Goal: Navigation & Orientation: Find specific page/section

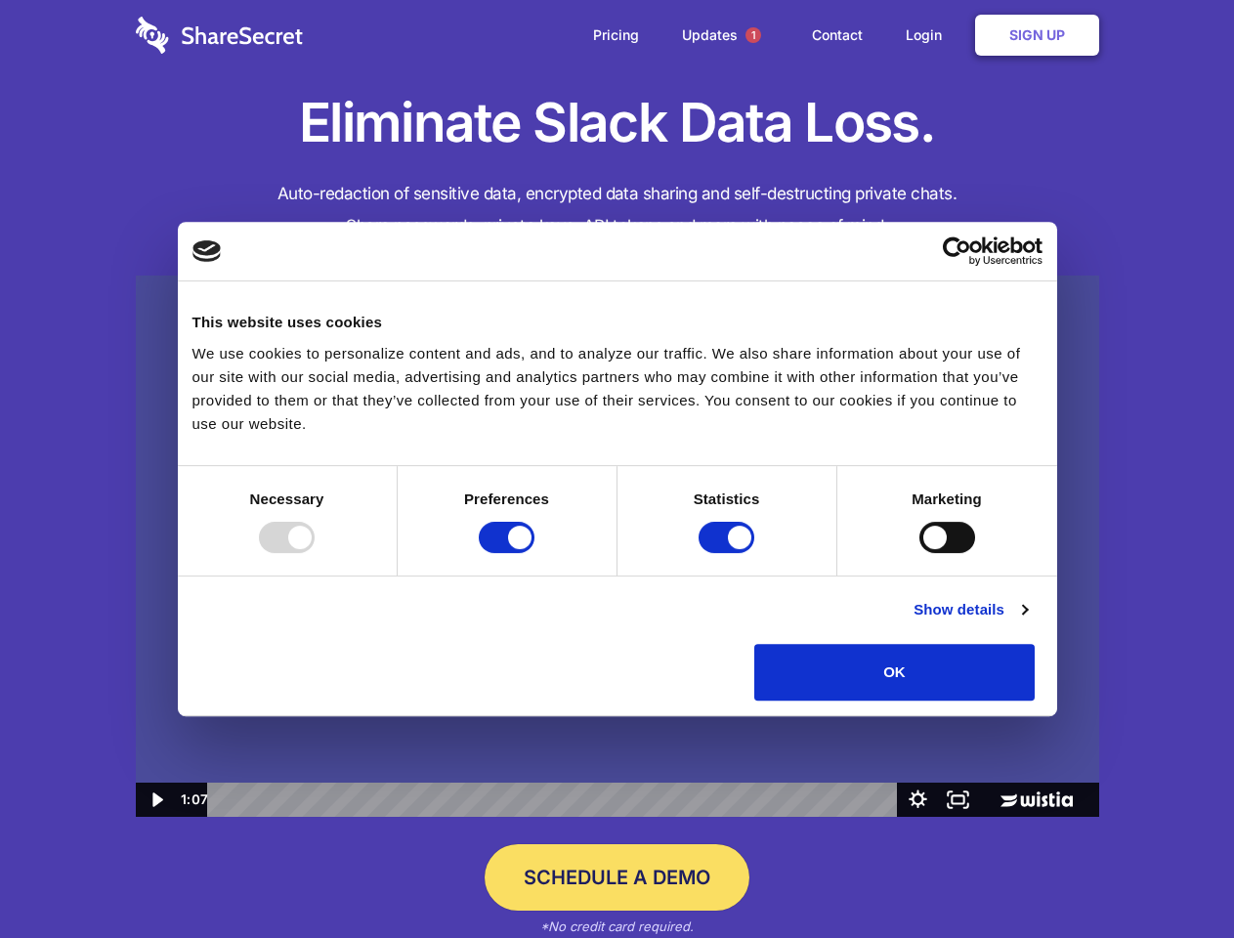
click at [616, 469] on img at bounding box center [617, 546] width 963 height 542
click at [315, 553] on div at bounding box center [287, 537] width 56 height 31
click at [534, 553] on input "Preferences" at bounding box center [507, 537] width 56 height 31
checkbox input "false"
click at [729, 553] on input "Statistics" at bounding box center [726, 537] width 56 height 31
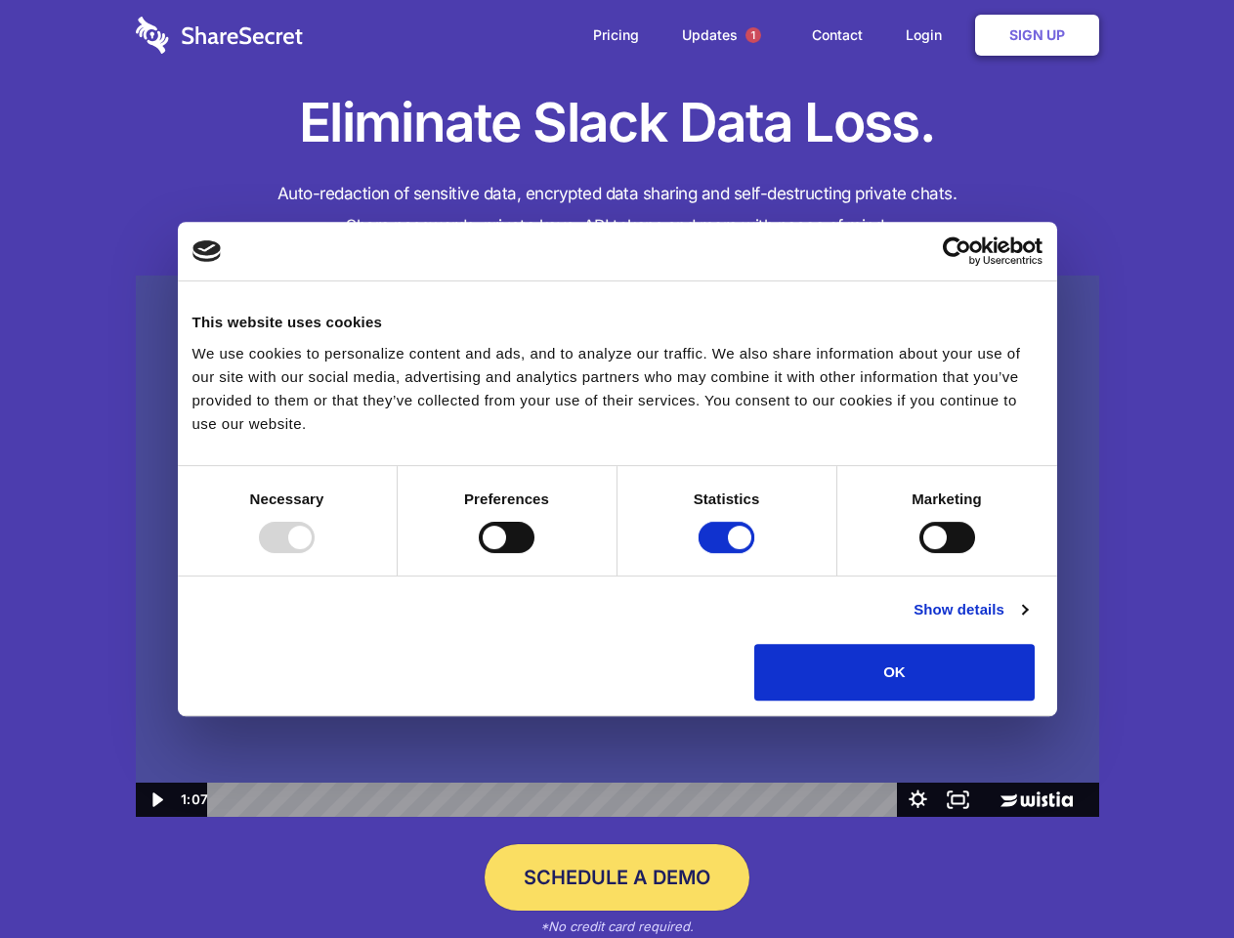
checkbox input "false"
click at [919, 553] on input "Marketing" at bounding box center [947, 537] width 56 height 31
checkbox input "true"
click at [1027, 621] on link "Show details" at bounding box center [969, 609] width 113 height 23
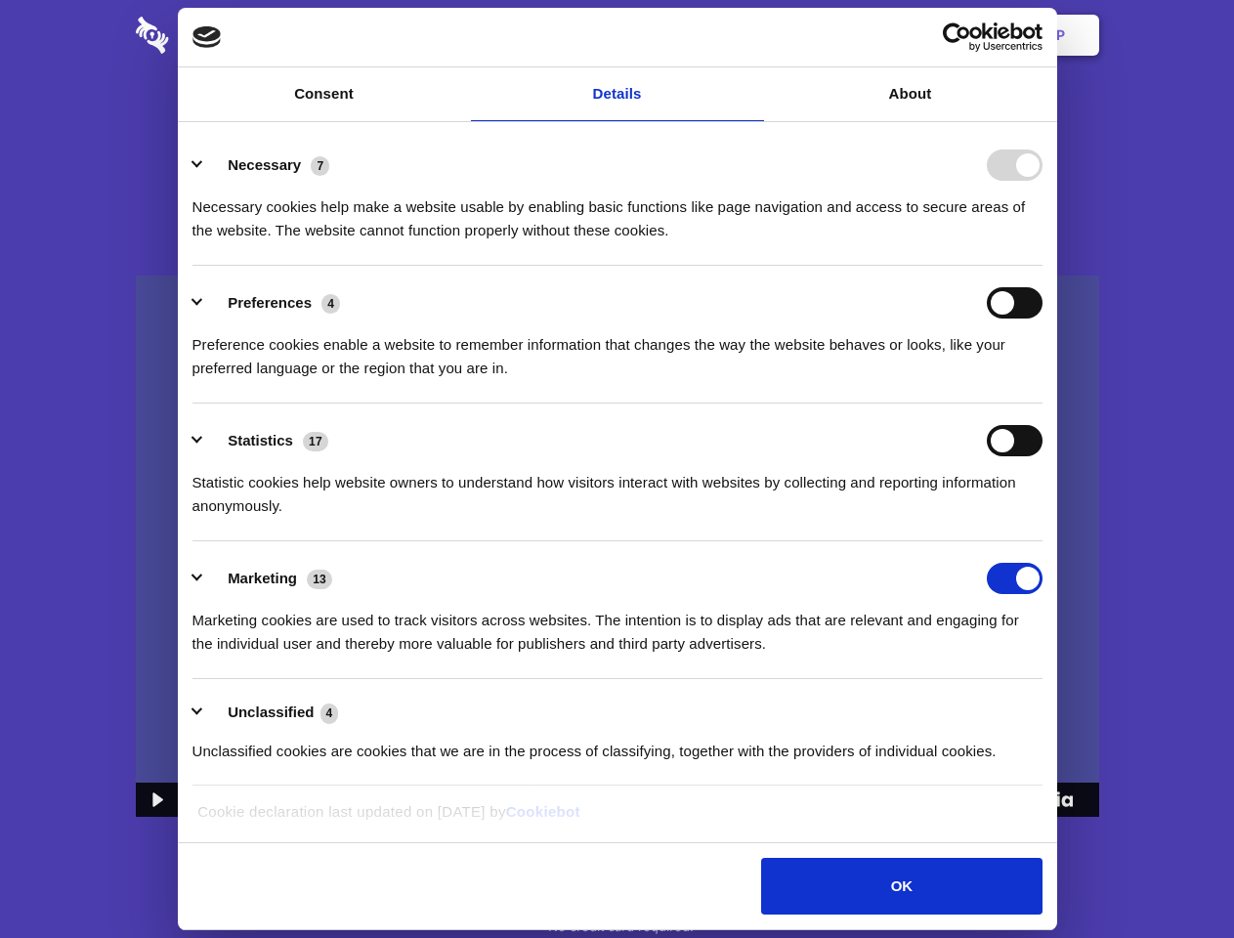
click at [1042, 266] on li "Necessary 7 Necessary cookies help make a website usable by enabling basic func…" at bounding box center [617, 197] width 850 height 138
click at [752, 35] on span "1" at bounding box center [753, 35] width 16 height 16
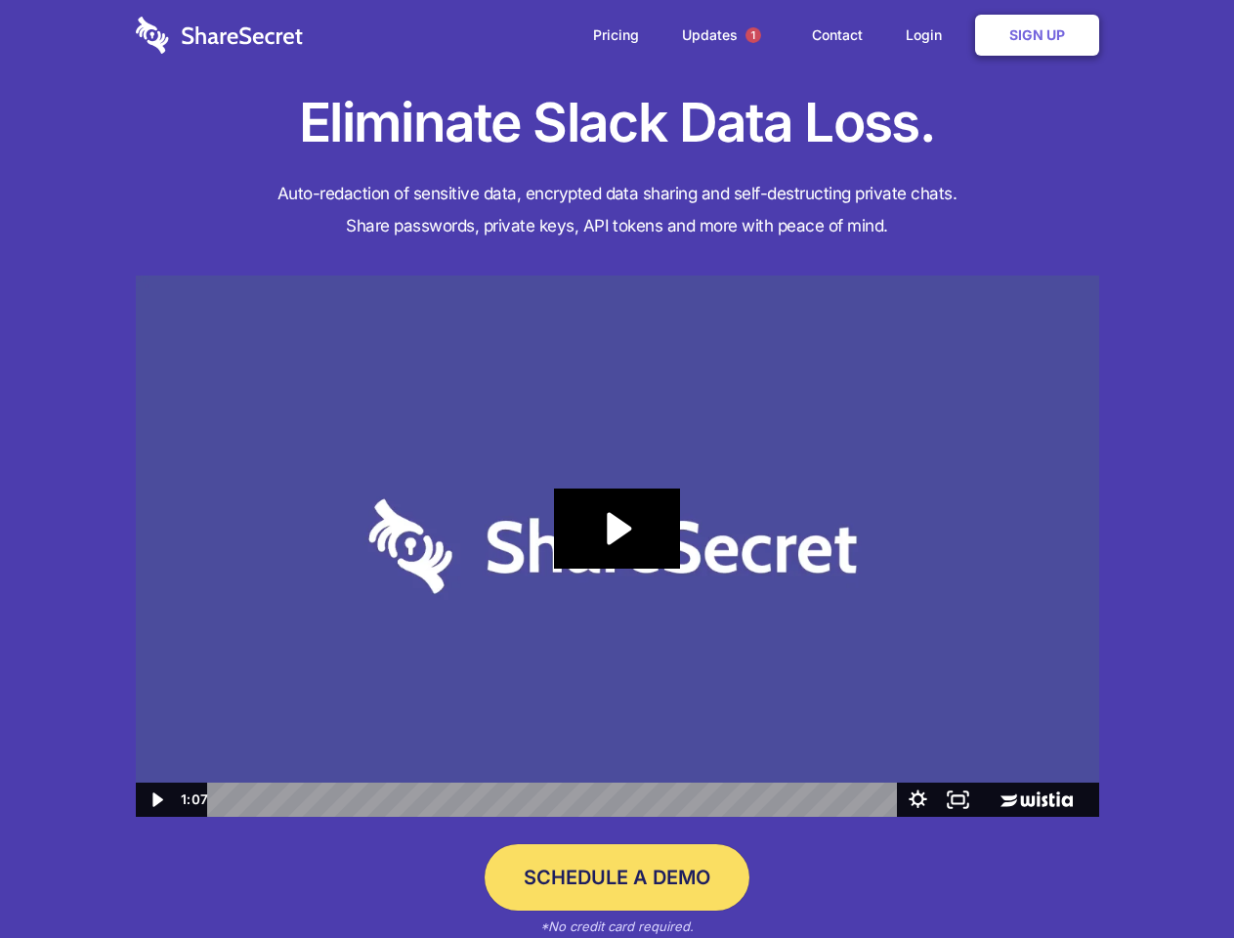
click at [617, 546] on icon "Play Video: Sharesecret Slack Extension" at bounding box center [616, 528] width 125 height 80
